Goal: Task Accomplishment & Management: Complete application form

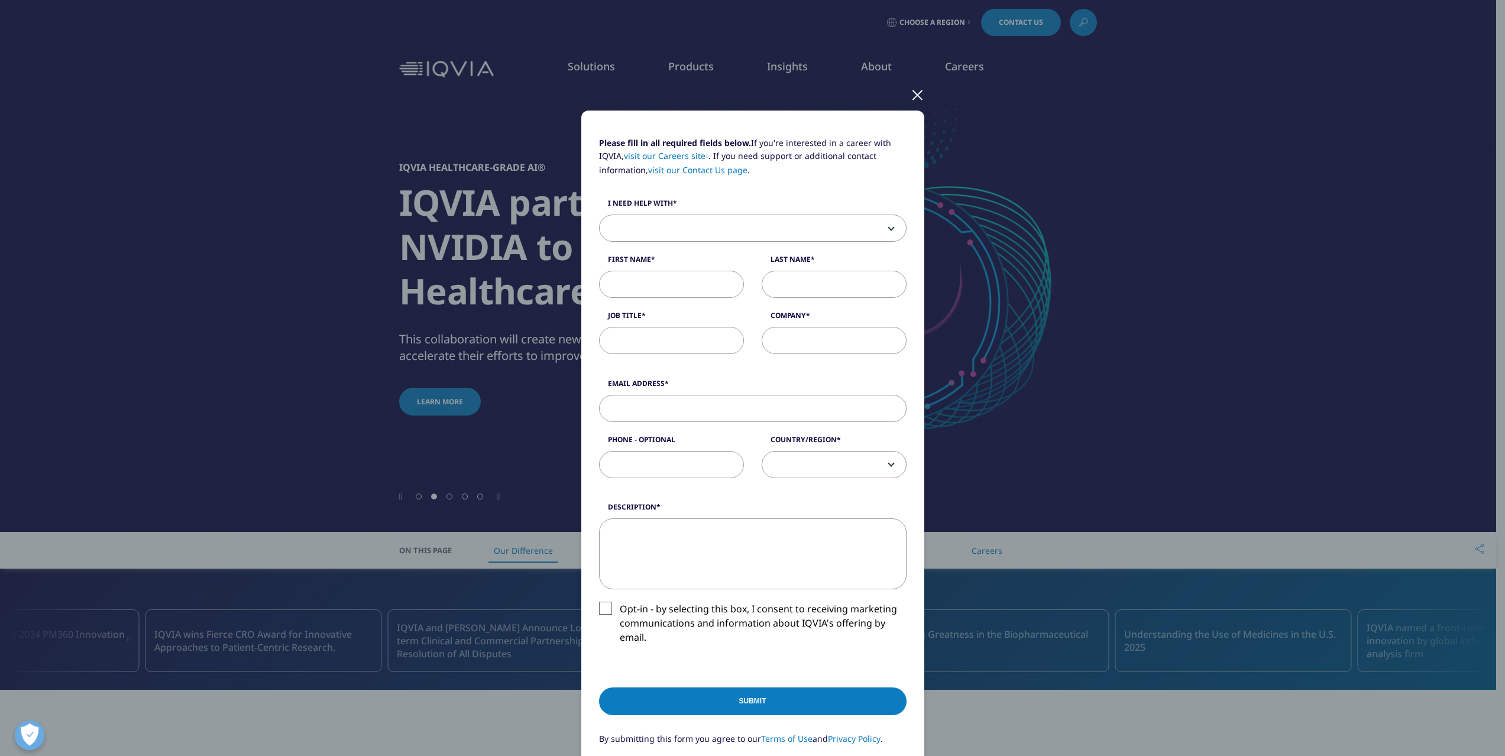
click at [669, 219] on span at bounding box center [753, 228] width 306 height 27
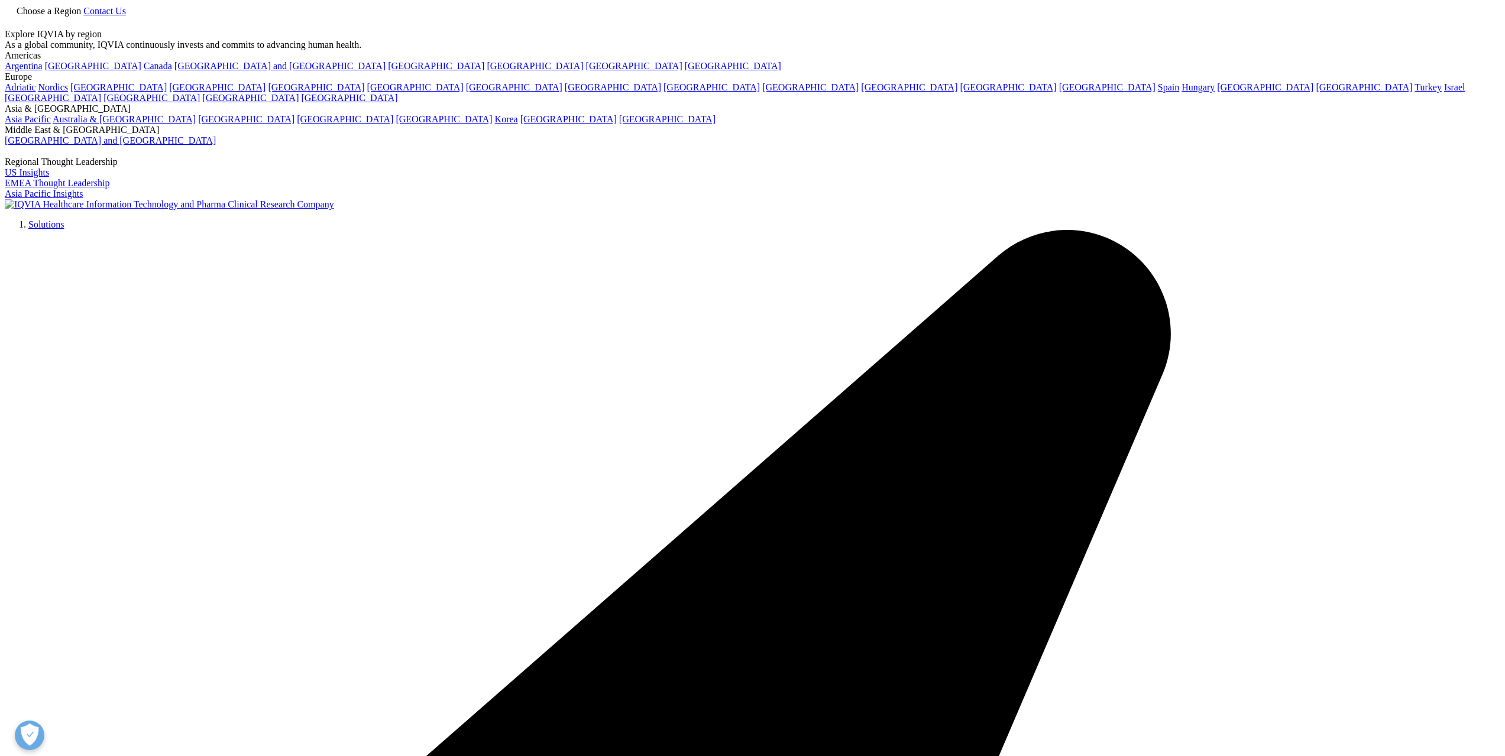
select select "HR Career"
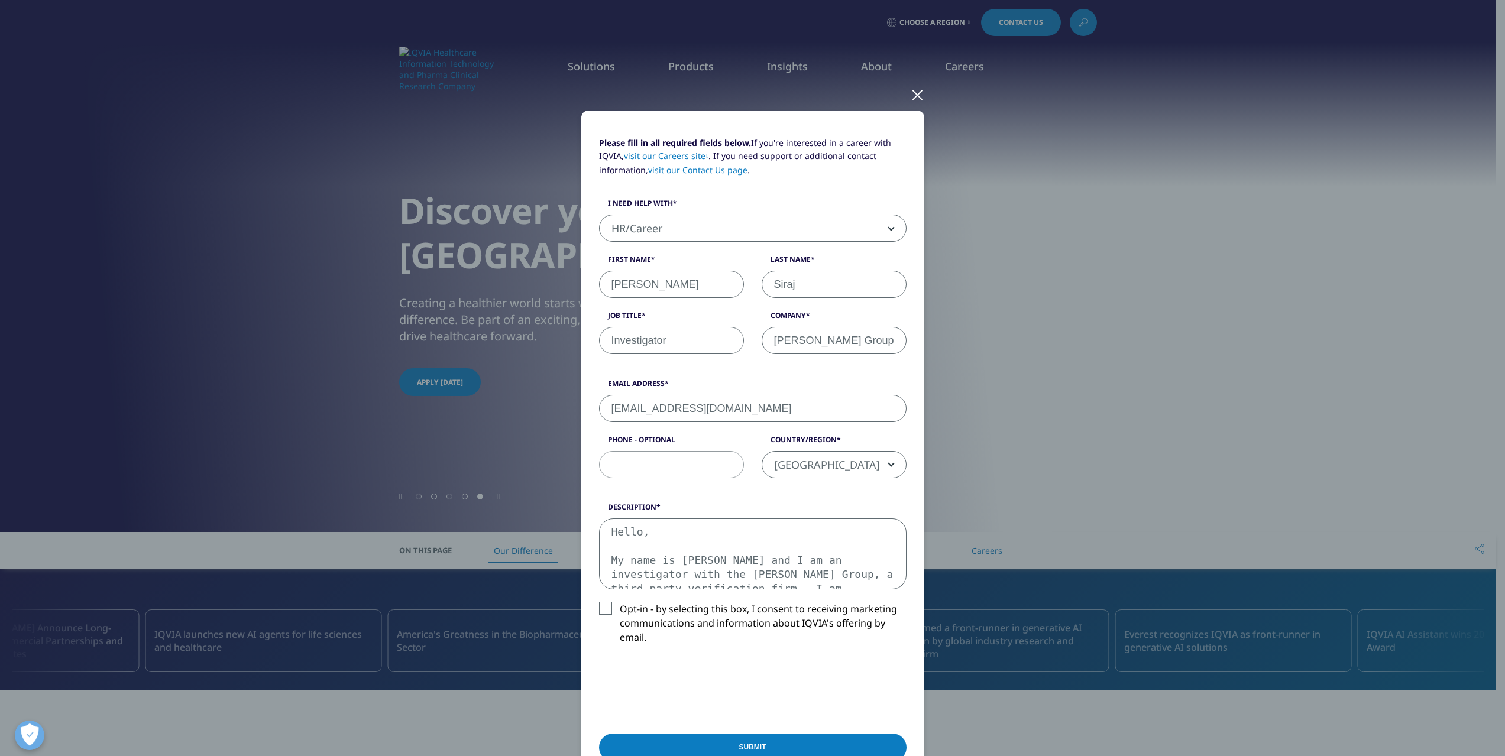
select select "[GEOGRAPHIC_DATA]"
type textarea "Hello, My name is Amir Siraj and I am an investigator with the Mintz Group, a t…"
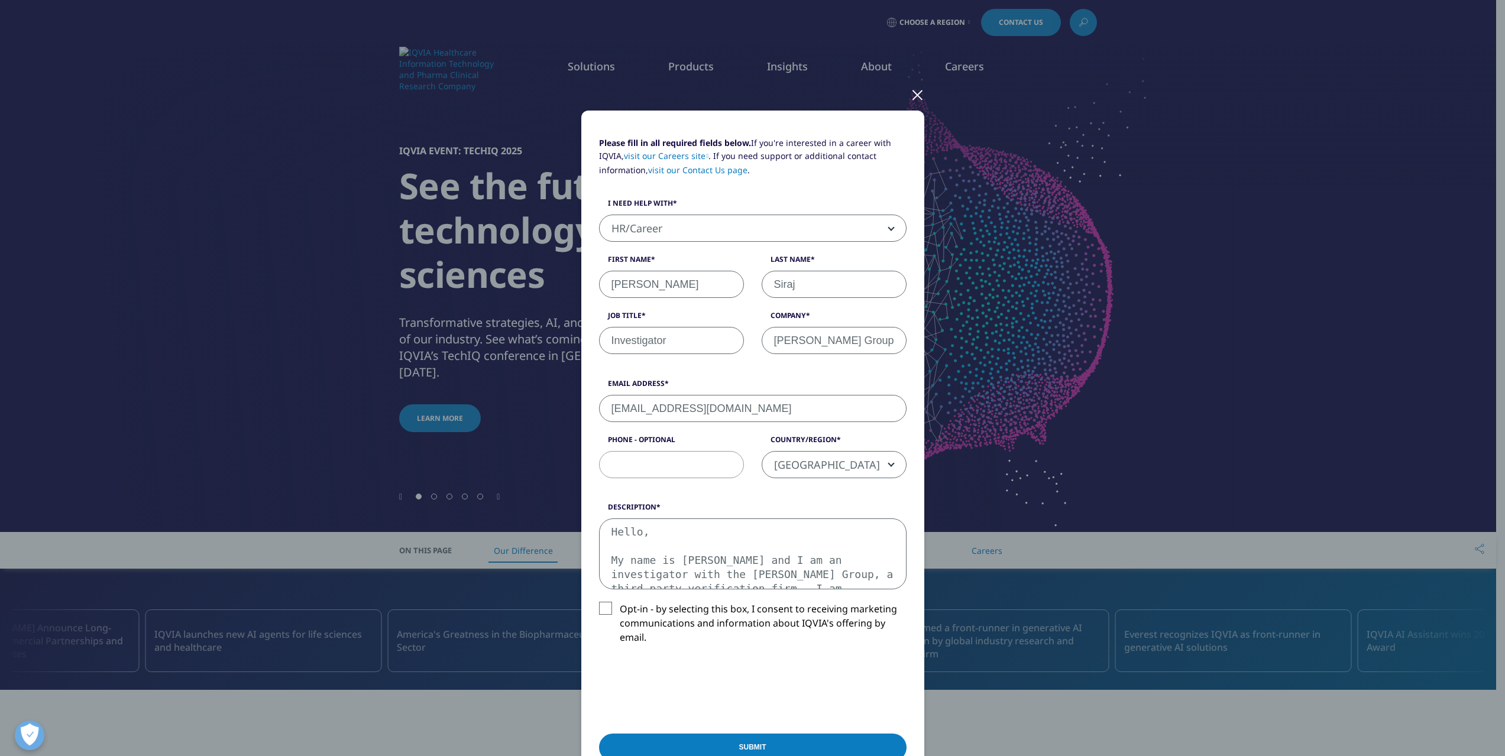
scroll to position [291, 0]
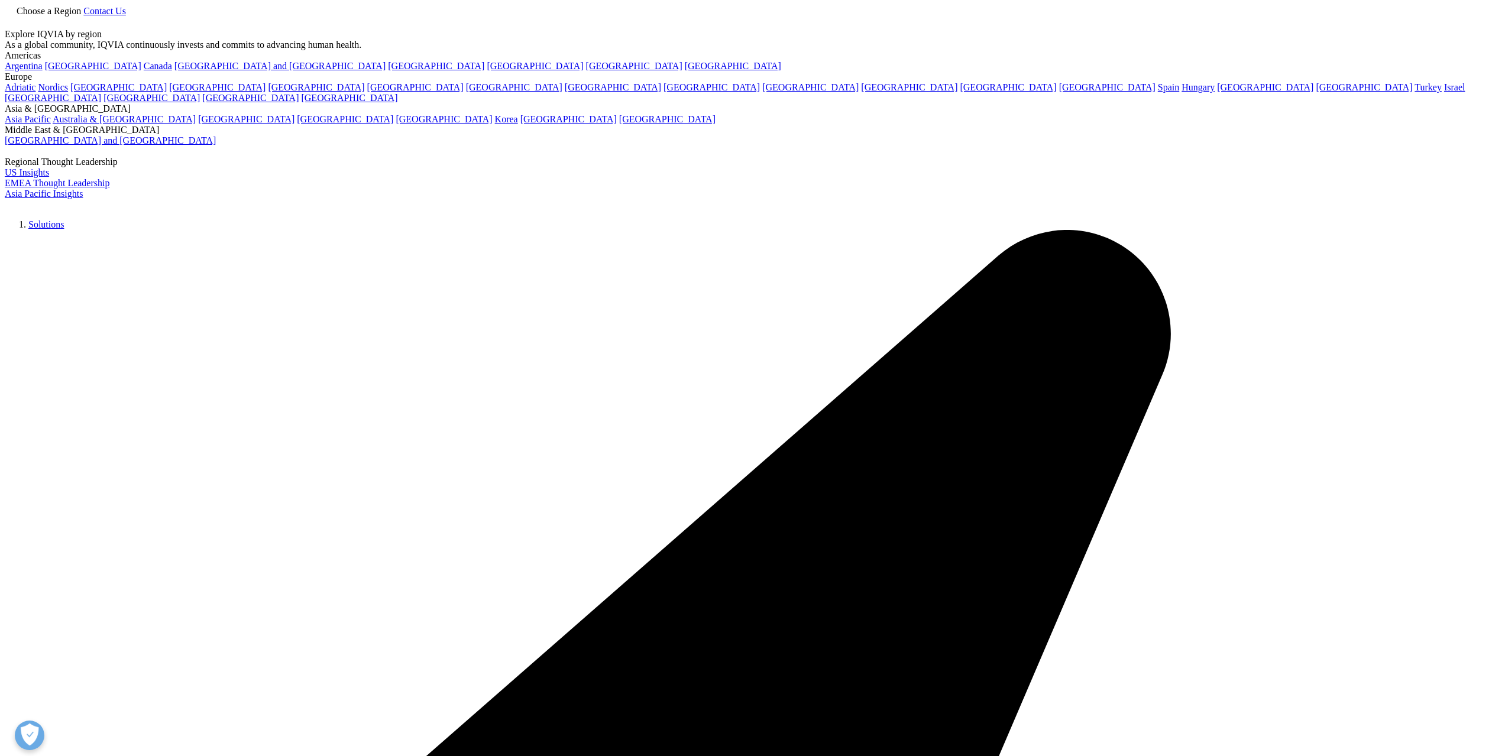
select select "HR Career"
select select "[GEOGRAPHIC_DATA]"
type textarea "Hello, My name is [PERSON_NAME] and I am an investigator with the [PERSON_NAME]…"
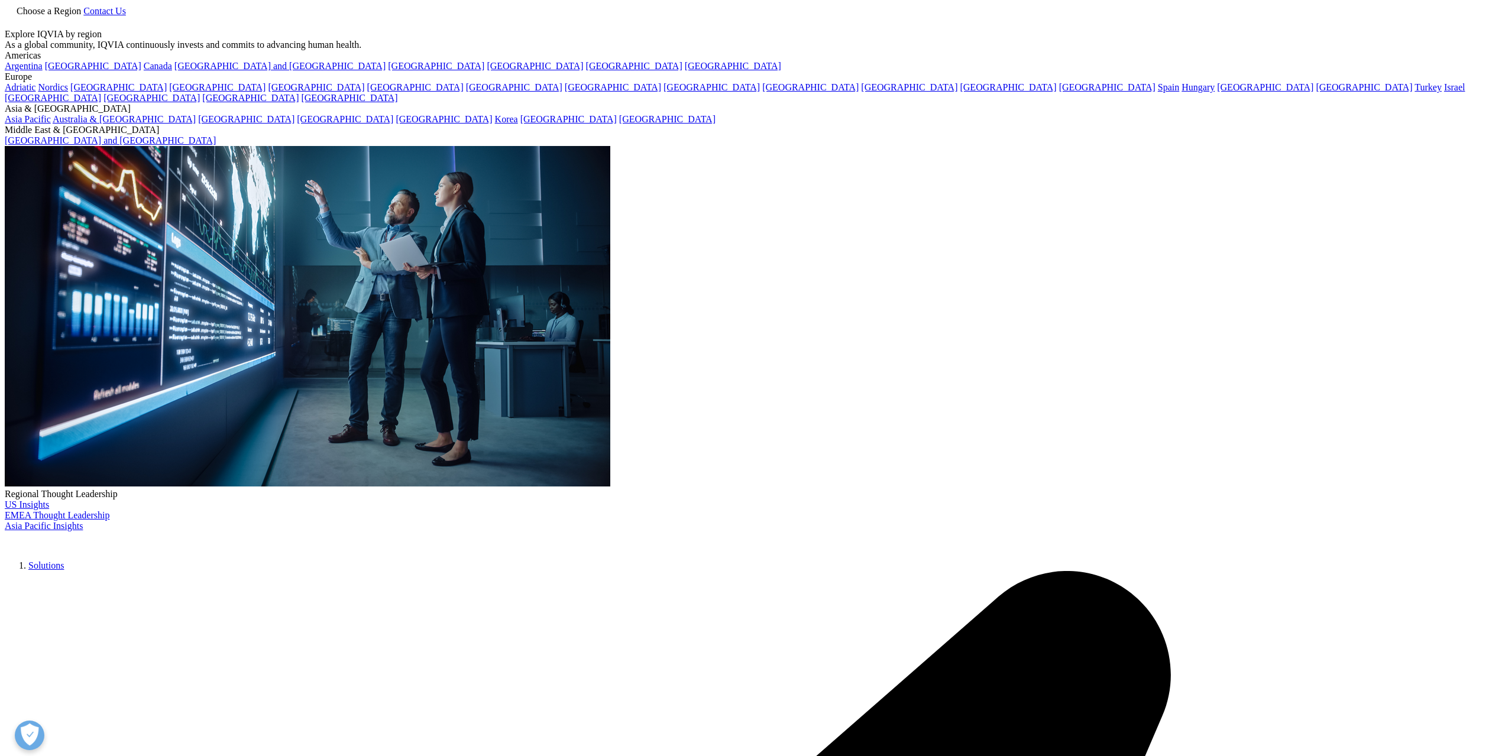
select select "HR Career"
select select "[GEOGRAPHIC_DATA]"
type textarea "Hello, My name is Amir Siraj and I am an investigator with the Mintz Group, a t…"
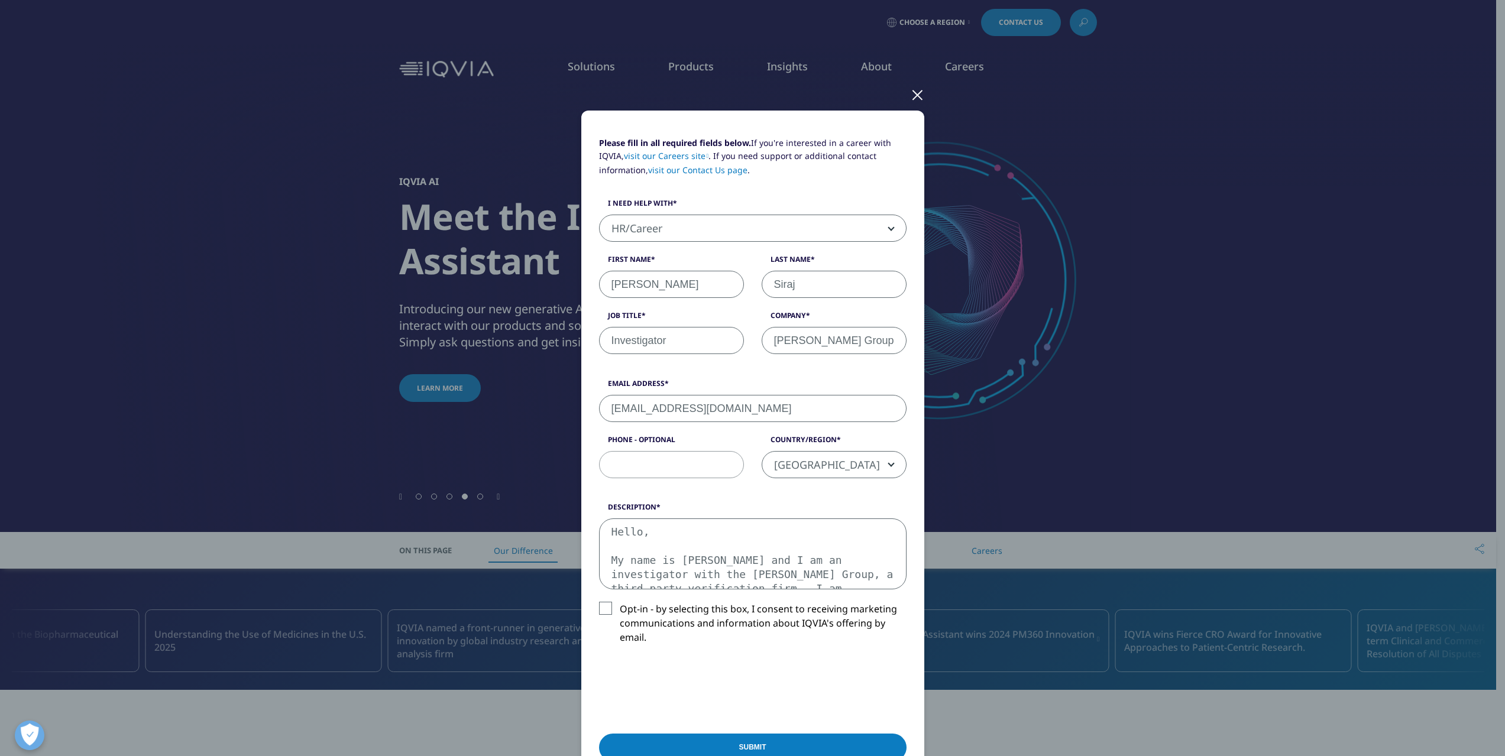
click at [599, 602] on label "Opt-in - by selecting this box, I consent to receiving marketing communications…" at bounding box center [752, 626] width 307 height 49
click at [620, 602] on input "Opt-in - by selecting this box, I consent to receiving marketing communications…" at bounding box center [620, 602] width 0 height 0
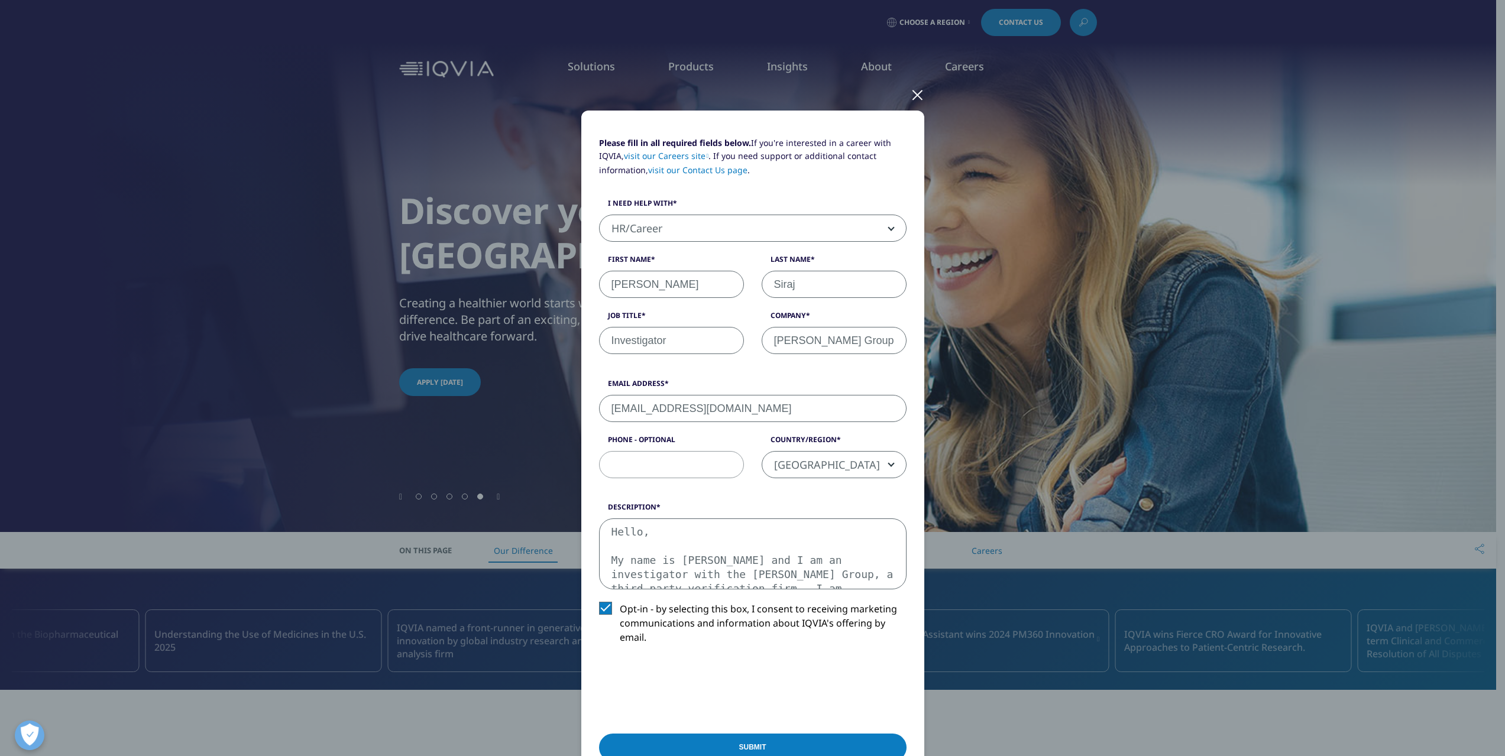
click at [599, 602] on label "Opt-in - by selecting this box, I consent to receiving marketing communications…" at bounding box center [752, 626] width 307 height 49
click at [620, 602] on input "Opt-in - by selecting this box, I consent to receiving marketing communications…" at bounding box center [620, 602] width 0 height 0
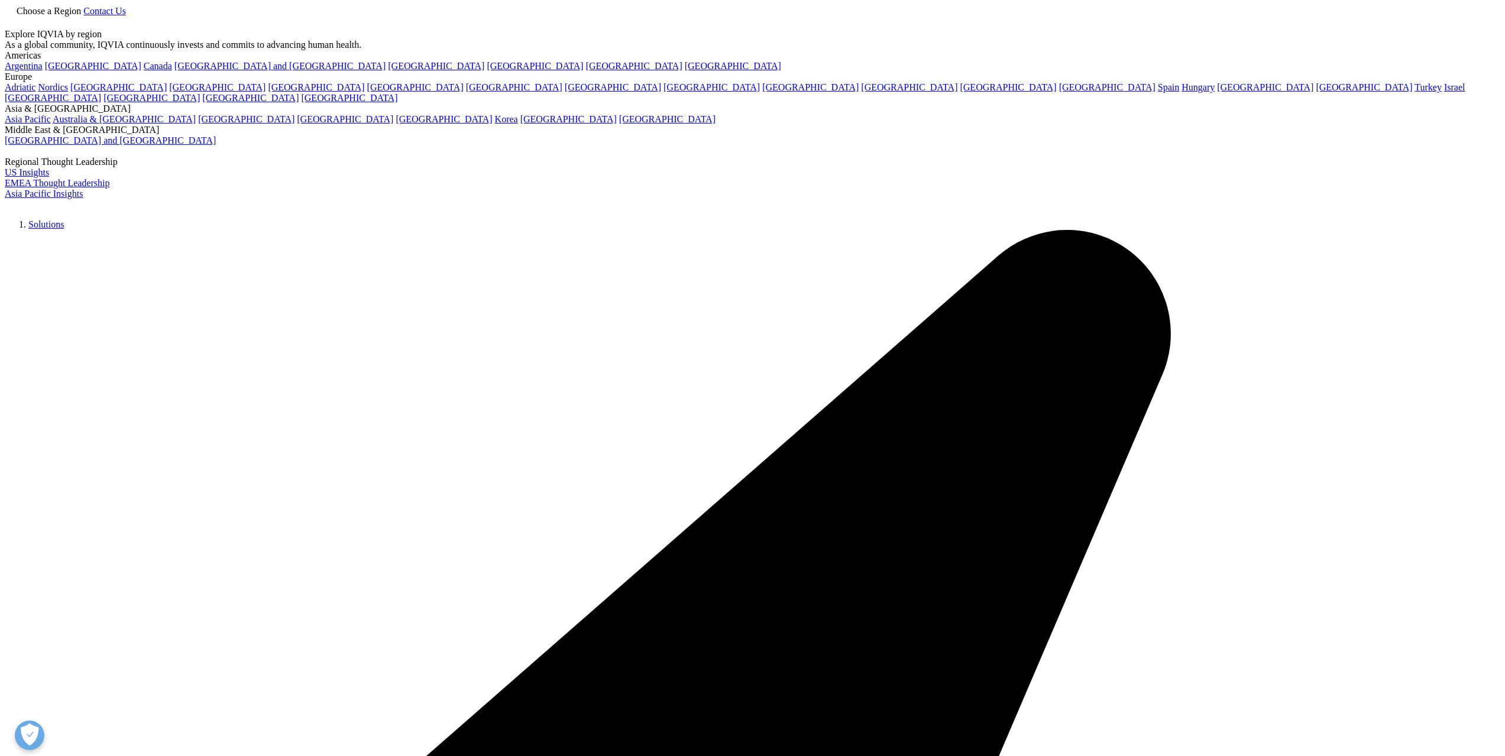
select select "HR Career"
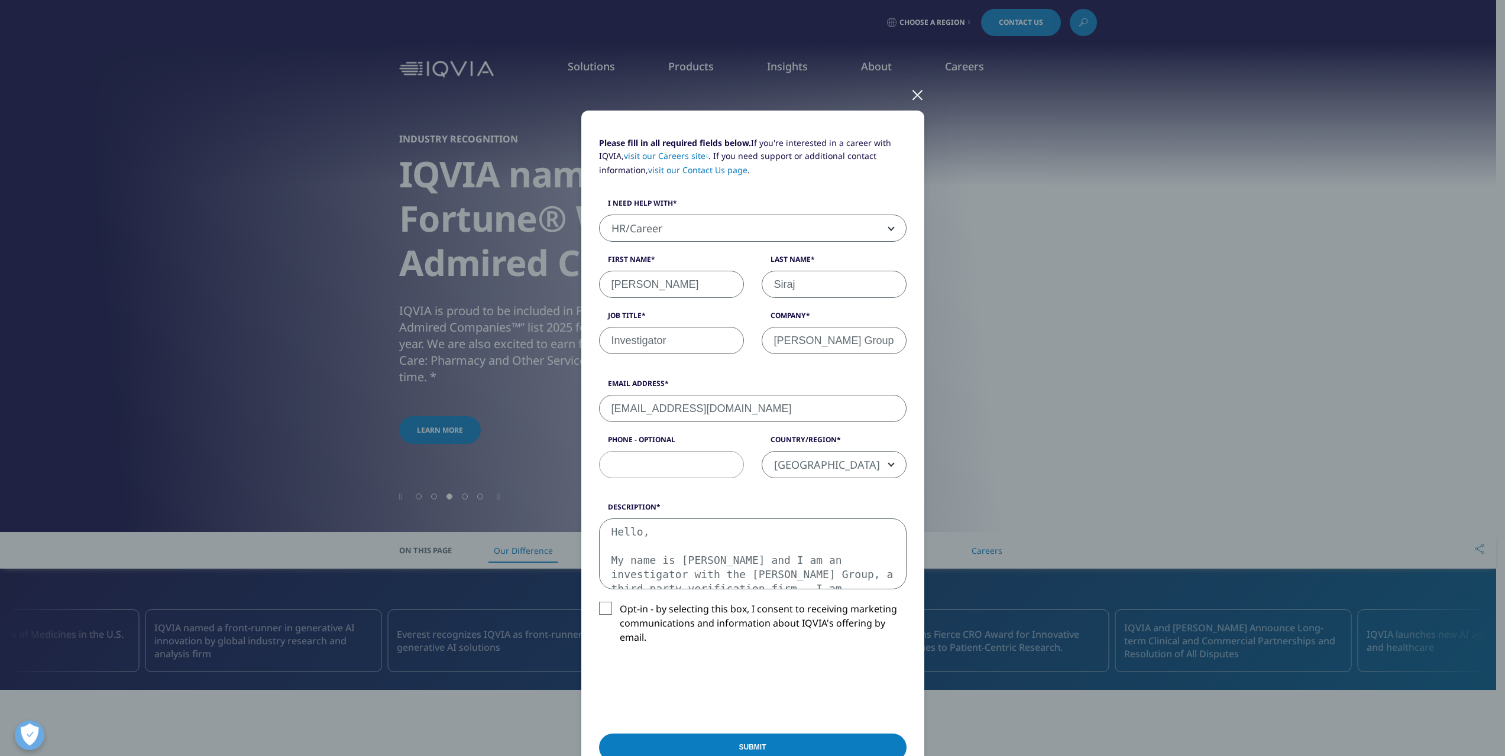
select select "[GEOGRAPHIC_DATA]"
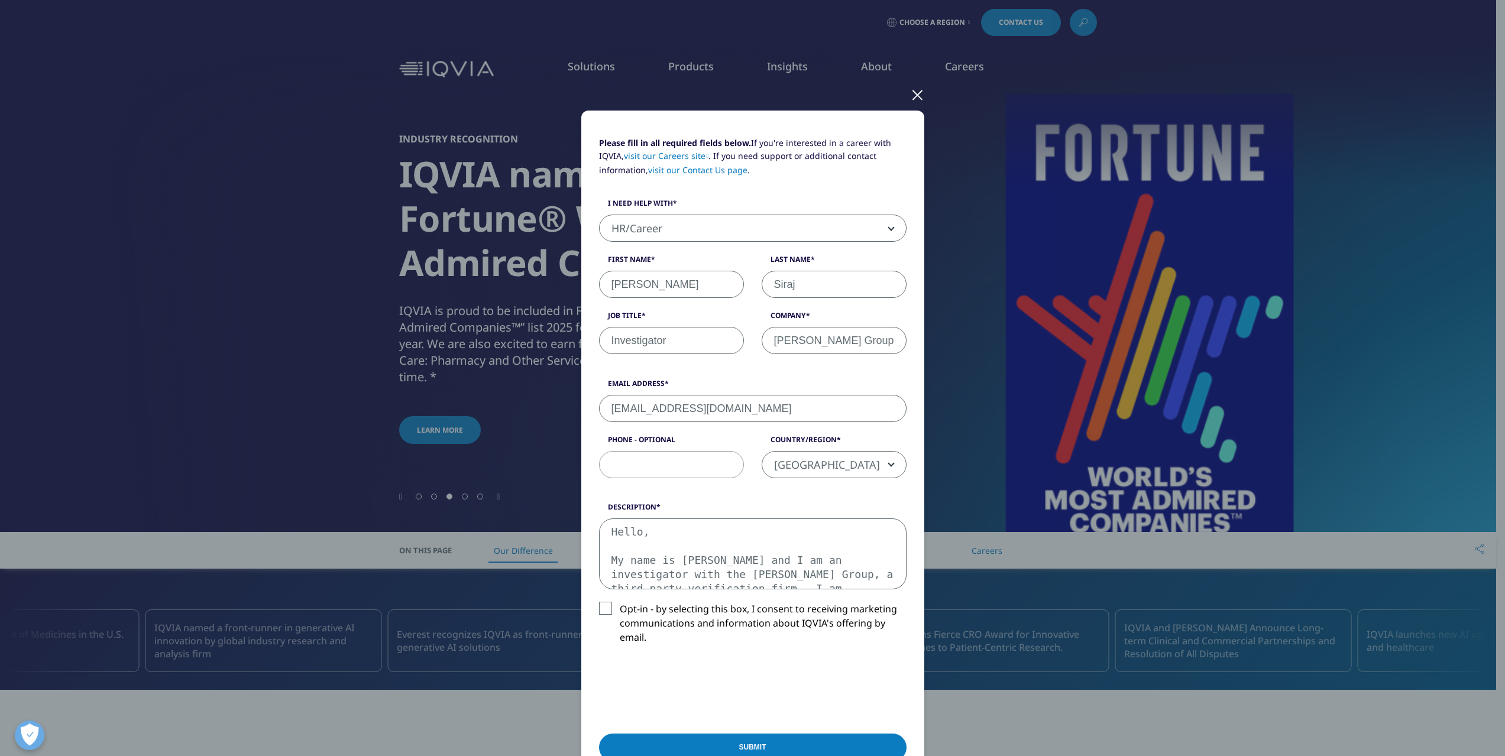
scroll to position [35, 0]
